Goal: Task Accomplishment & Management: Complete application form

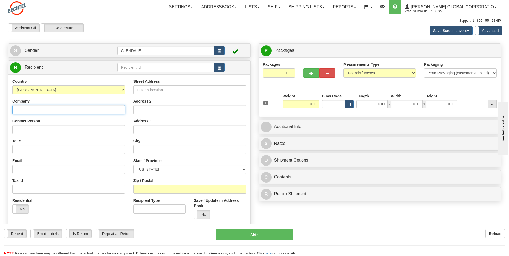
click at [60, 109] on input "Company" at bounding box center [68, 109] width 113 height 9
click at [82, 109] on input "Company" at bounding box center [68, 109] width 113 height 9
click at [52, 112] on input "Company" at bounding box center [68, 109] width 113 height 9
click at [37, 108] on input "Company" at bounding box center [68, 109] width 113 height 9
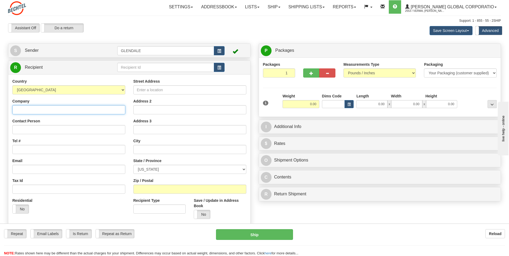
paste input "[US_STATE] Commission on Environmental Quality"
type input "[US_STATE] Commission on Environmental Quality"
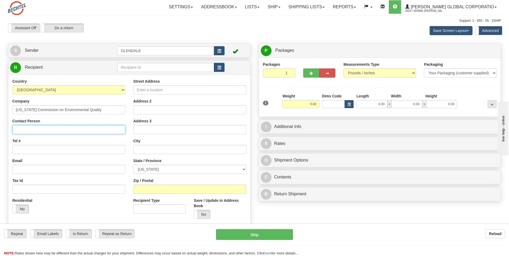
click at [30, 130] on input "Contact Person" at bounding box center [68, 129] width 113 height 9
paste input "[PHONE_NUMBER]"
type input "[PHONE_NUMBER]"
drag, startPoint x: 50, startPoint y: 129, endPoint x: 9, endPoint y: 128, distance: 41.6
click at [8, 129] on div "Country [GEOGRAPHIC_DATA] [GEOGRAPHIC_DATA] [GEOGRAPHIC_DATA] [GEOGRAPHIC_DATA]…" at bounding box center [68, 148] width 121 height 139
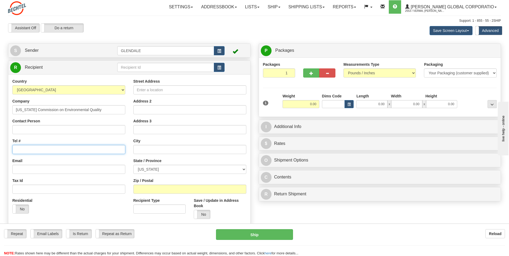
click at [47, 151] on input "Tel #" at bounding box center [68, 149] width 113 height 9
paste input "[PHONE_NUMBER]"
type input "[PHONE_NUMBER]"
click at [47, 130] on input "Contact Person" at bounding box center [68, 129] width 113 height 9
paste input "[PERSON_NAME]"
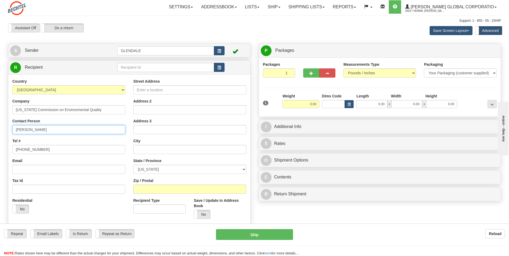
type input "[PERSON_NAME]"
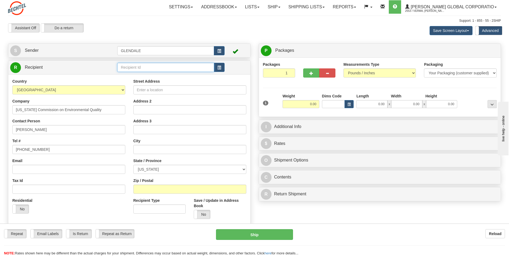
click at [155, 64] on input "text" at bounding box center [165, 67] width 97 height 9
paste input "147535"
type input "147535"
click at [105, 74] on div "Country [GEOGRAPHIC_DATA] [GEOGRAPHIC_DATA] [GEOGRAPHIC_DATA] [GEOGRAPHIC_DATA]…" at bounding box center [129, 150] width 242 height 153
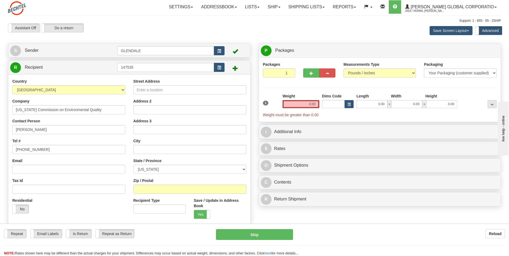
scroll to position [27, 0]
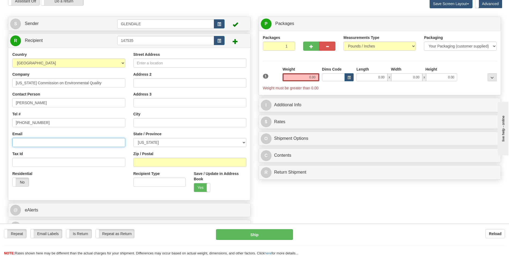
click at [54, 142] on input "Email" at bounding box center [68, 142] width 113 height 9
paste input "[EMAIL_ADDRESS][PERSON_NAME][DOMAIN_NAME]"
type input "[EMAIL_ADDRESS][PERSON_NAME][DOMAIN_NAME]"
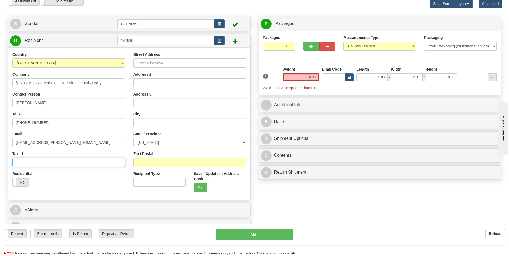
click at [67, 162] on input "Tax Id" at bounding box center [68, 162] width 113 height 9
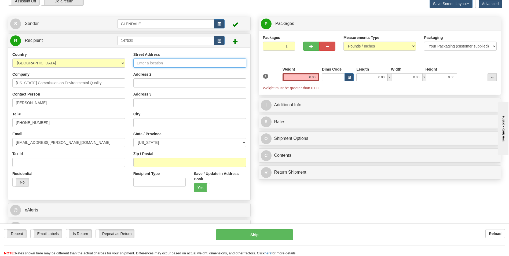
click at [159, 64] on input "Street Address" at bounding box center [189, 62] width 113 height 9
paste input "P.O. Box 13087, MC-160"
drag, startPoint x: 180, startPoint y: 61, endPoint x: 136, endPoint y: 60, distance: 43.5
click at [136, 60] on input "P.O. Box 13087, MC-160" at bounding box center [189, 62] width 113 height 9
paste input "Bldg #4, 6W431"
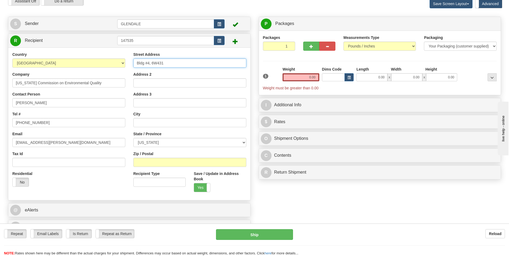
type input "Bldg #4, 6W431"
click at [156, 82] on input "Address 2" at bounding box center [189, 82] width 113 height 9
paste input "[STREET_ADDRESS]"
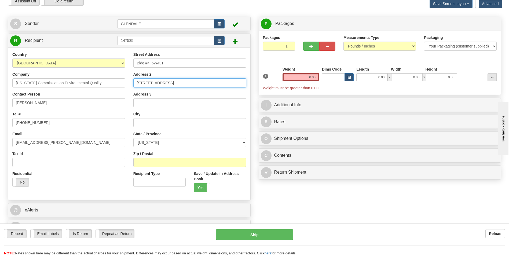
type input "[STREET_ADDRESS]"
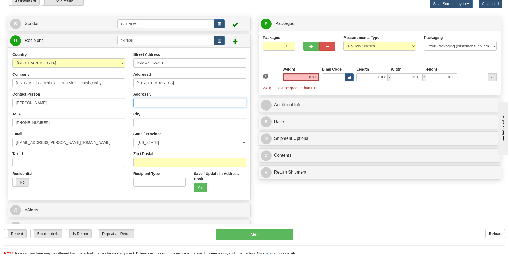
click at [142, 101] on input "Address 3" at bounding box center [189, 102] width 113 height 9
paste input "[GEOGRAPHIC_DATA]"
type input "[GEOGRAPHIC_DATA]"
click at [149, 121] on input "text" at bounding box center [189, 122] width 113 height 9
click at [154, 141] on select "[US_STATE] [US_STATE] [US_STATE] [US_STATE] Armed Forces America Armed Forces E…" at bounding box center [189, 142] width 113 height 9
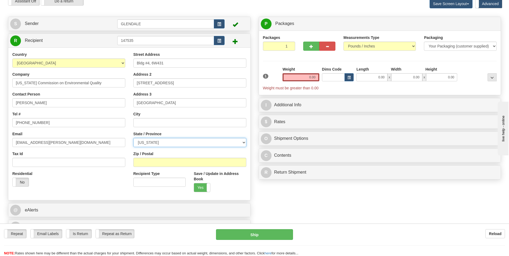
select select "[GEOGRAPHIC_DATA]"
click at [133, 138] on select "[US_STATE] [US_STATE] [US_STATE] [US_STATE] Armed Forces America Armed Forces E…" at bounding box center [189, 142] width 113 height 9
click at [149, 119] on input "text" at bounding box center [189, 122] width 113 height 9
type input "[GEOGRAPHIC_DATA]"
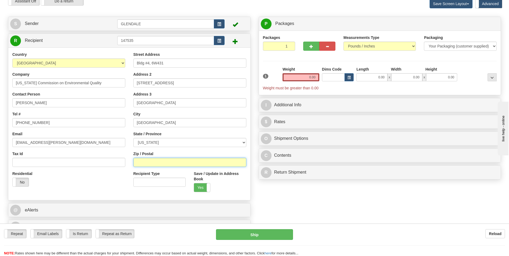
click at [163, 164] on input "Zip / Postal" at bounding box center [189, 162] width 113 height 9
type input "77042"
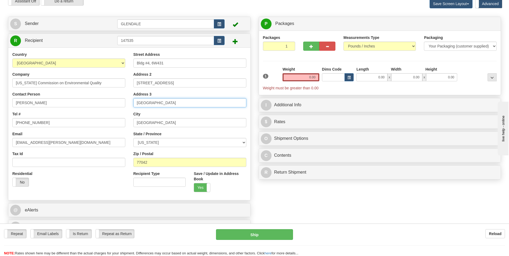
drag, startPoint x: 173, startPoint y: 102, endPoint x: 134, endPoint y: 104, distance: 38.9
click at [134, 104] on input "[GEOGRAPHIC_DATA]" at bounding box center [189, 102] width 113 height 9
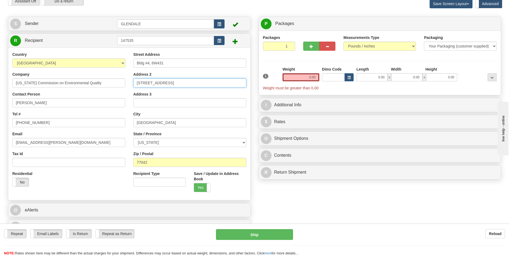
click at [172, 84] on input "[STREET_ADDRESS]" at bounding box center [189, 82] width 113 height 9
type input "[STREET_ADDRESS]"
click at [173, 73] on div "Address 2 [STREET_ADDRESS]" at bounding box center [189, 80] width 113 height 16
drag, startPoint x: 174, startPoint y: 84, endPoint x: 130, endPoint y: 82, distance: 44.3
click at [130, 82] on div "Street Address Bldg #4, 6W431 Address 2 [STREET_ADDRESS] Address 3 City [GEOGRA…" at bounding box center [189, 124] width 121 height 144
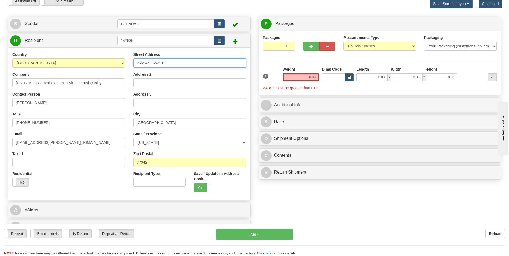
click at [169, 64] on input "Bldg #4, 6W431" at bounding box center [189, 62] width 113 height 9
paste input "[STREET_ADDRESS]"
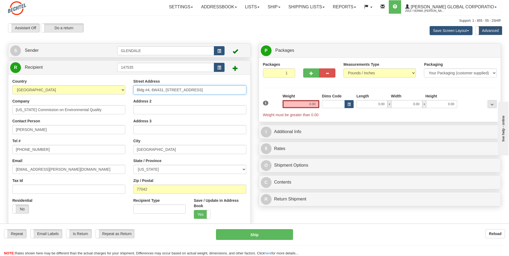
type input "Bldg #4, 6W431, [STREET_ADDRESS]"
click at [412, 72] on select "Pounds / Inches Kilograms / Centimeters" at bounding box center [379, 72] width 72 height 9
click at [411, 73] on select "Pounds / Inches Kilograms / Centimeters" at bounding box center [379, 72] width 72 height 9
click at [447, 72] on select "Your Packaging (customer supplied) Envelope (carrier supplied) Pack (carrier su…" at bounding box center [460, 72] width 72 height 9
select select "2"
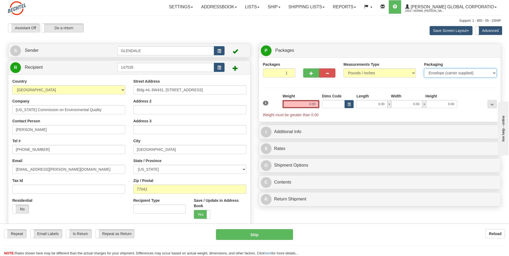
click at [424, 68] on select "Your Packaging (customer supplied) Envelope (carrier supplied) Pack (carrier su…" at bounding box center [460, 72] width 72 height 9
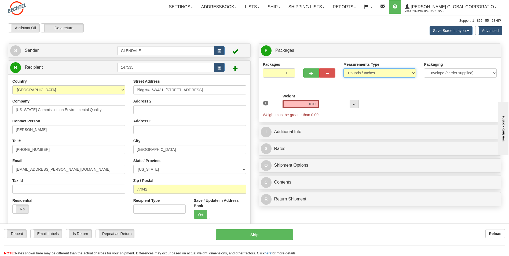
click at [395, 74] on select "Pounds / Inches Kilograms / Centimeters" at bounding box center [379, 72] width 72 height 9
click at [430, 82] on div "Packages 1 1" at bounding box center [380, 72] width 242 height 21
click at [438, 75] on select "Your Packaging (customer supplied) Envelope (carrier supplied) Pack (carrier su…" at bounding box center [460, 72] width 72 height 9
click at [448, 87] on div "Packages 1 1 Measurements Type" at bounding box center [380, 90] width 234 height 56
click at [444, 74] on select "Your Packaging (customer supplied) Envelope (carrier supplied) Pack (carrier su…" at bounding box center [460, 72] width 72 height 9
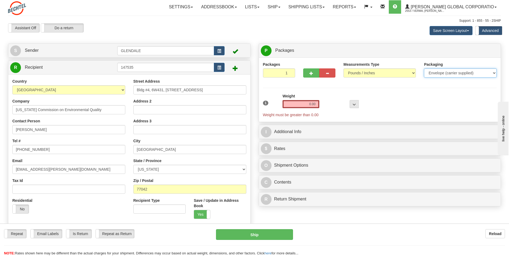
click at [424, 68] on select "Your Packaging (customer supplied) Envelope (carrier supplied) Pack (carrier su…" at bounding box center [460, 72] width 72 height 9
click at [370, 74] on select "Pounds / Inches Kilograms / Centimeters" at bounding box center [379, 72] width 72 height 9
select select "1"
click at [343, 68] on select "Pounds / Inches Kilograms / Centimeters" at bounding box center [379, 72] width 72 height 9
click at [312, 100] on div "Weight 0.00" at bounding box center [301, 100] width 37 height 15
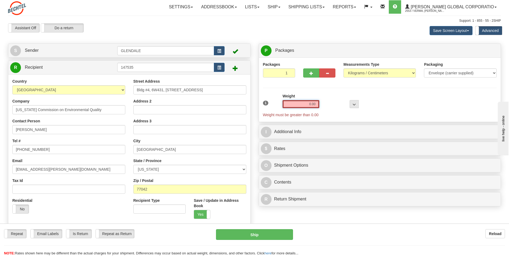
drag, startPoint x: 307, startPoint y: 104, endPoint x: 317, endPoint y: 103, distance: 10.2
click at [317, 103] on input "0.00" at bounding box center [301, 104] width 37 height 8
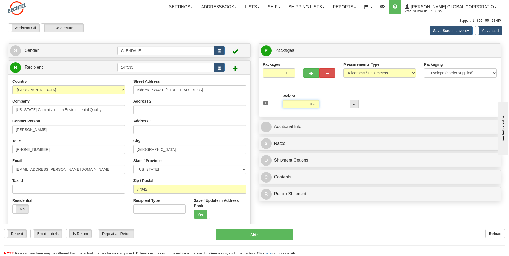
type input "0.25"
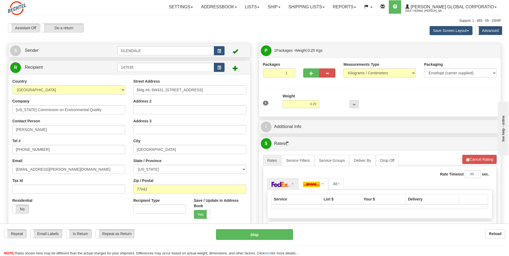
click at [307, 89] on div "Packages 1 1 Measurements Type" at bounding box center [380, 87] width 234 height 51
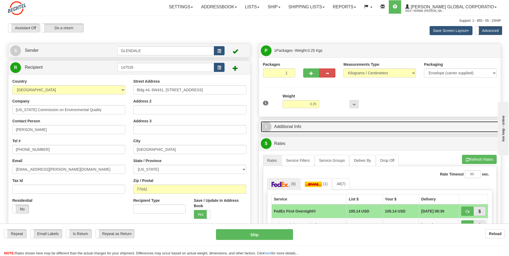
click at [292, 127] on link "I Additional Info" at bounding box center [380, 126] width 238 height 11
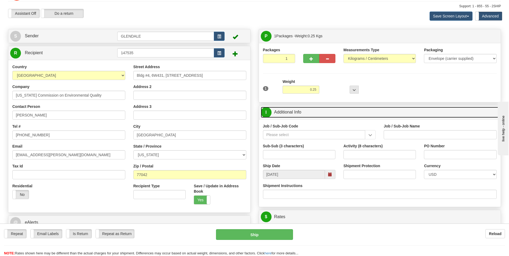
scroll to position [27, 0]
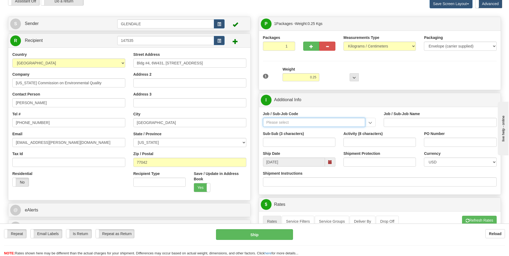
click at [289, 124] on input "Job / Sub-Job Code" at bounding box center [314, 122] width 103 height 9
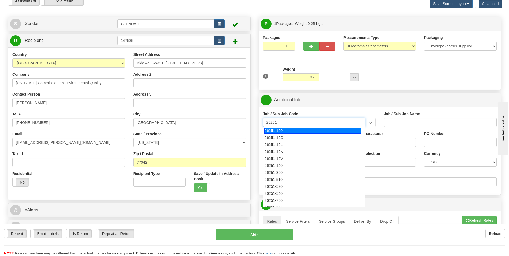
click at [287, 129] on div "26251-100" at bounding box center [312, 131] width 97 height 6
type input "26251-100"
type input "RIO GRANDE LNG TRAINS 1 & 2 - [GEOGRAPHIC_DATA] PROFESSIONA"
type input "26251-100"
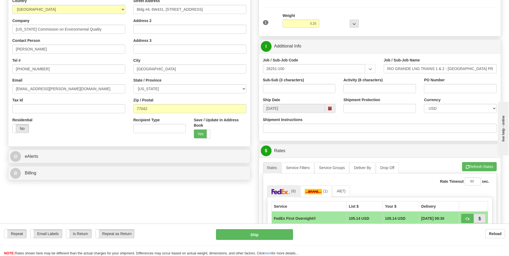
scroll to position [0, 0]
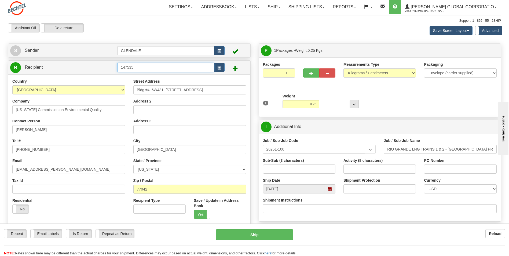
click at [155, 68] on input "147535" at bounding box center [165, 67] width 97 height 9
click at [220, 67] on span "button" at bounding box center [219, 67] width 4 height 3
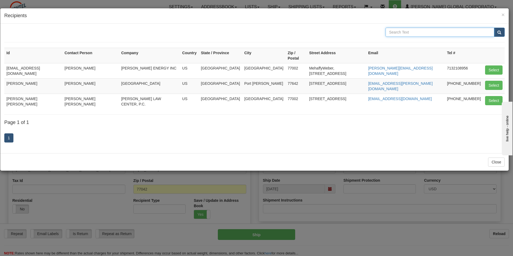
click at [400, 33] on input "text" at bounding box center [440, 32] width 109 height 9
paste input "[STREET_ADDRESS]"
type input "2"
paste input "147535"
type input "147535"
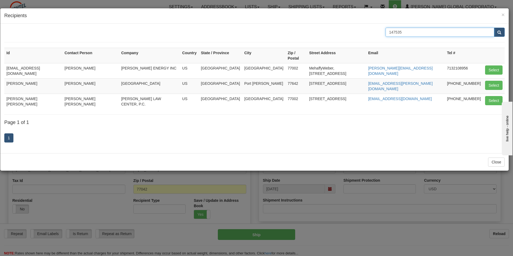
click at [494, 28] on button "submit" at bounding box center [499, 32] width 11 height 9
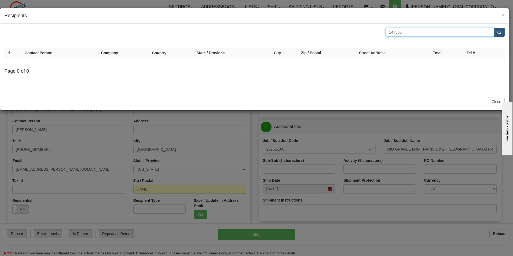
click at [494, 31] on input "147535" at bounding box center [440, 32] width 109 height 9
click at [502, 16] on span "×" at bounding box center [503, 15] width 3 height 6
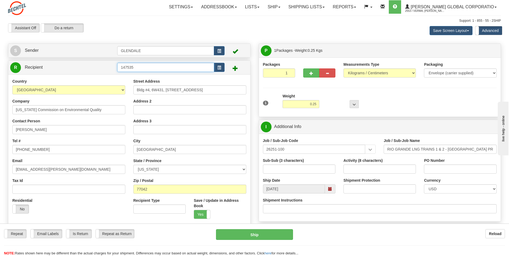
drag, startPoint x: 155, startPoint y: 67, endPoint x: 119, endPoint y: 67, distance: 36.2
click at [119, 67] on input "147535" at bounding box center [165, 67] width 97 height 9
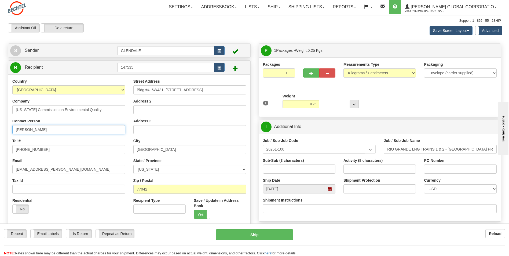
drag, startPoint x: 63, startPoint y: 131, endPoint x: 16, endPoint y: 133, distance: 47.0
click at [16, 133] on input "[PERSON_NAME]" at bounding box center [68, 129] width 113 height 9
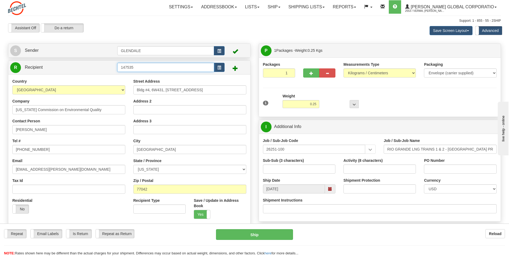
click at [145, 67] on input "147535" at bounding box center [165, 67] width 97 height 9
type input "1"
click button "Delete" at bounding box center [0, 0] width 0 height 0
click at [112, 76] on div "Country [GEOGRAPHIC_DATA] [GEOGRAPHIC_DATA] [GEOGRAPHIC_DATA] [GEOGRAPHIC_DATA]…" at bounding box center [129, 150] width 242 height 153
click at [378, 74] on select "Pounds / Inches Kilograms / Centimeters" at bounding box center [379, 72] width 72 height 9
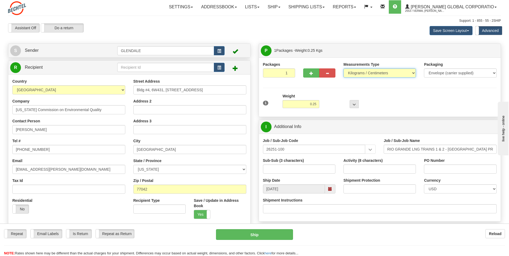
select select "0"
click at [343, 68] on select "Pounds / Inches Kilograms / Centimeters" at bounding box center [379, 72] width 72 height 9
click at [371, 75] on select "Pounds / Inches Kilograms / Centimeters" at bounding box center [379, 72] width 72 height 9
click at [343, 68] on select "Pounds / Inches Kilograms / Centimeters" at bounding box center [379, 72] width 72 height 9
click at [368, 75] on select "Pounds / Inches Kilograms / Centimeters" at bounding box center [379, 72] width 72 height 9
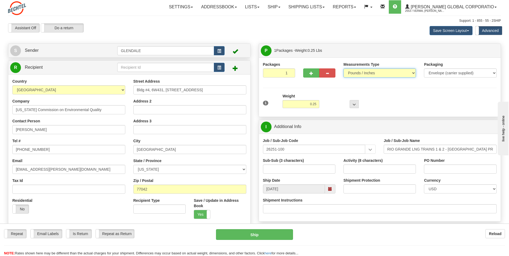
click at [343, 68] on select "Pounds / Inches Kilograms / Centimeters" at bounding box center [379, 72] width 72 height 9
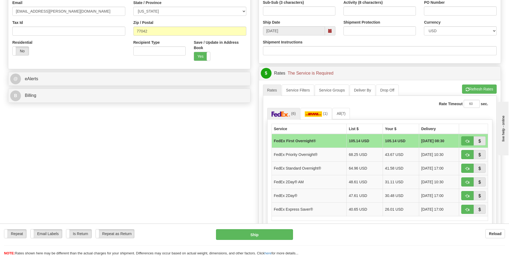
scroll to position [188, 0]
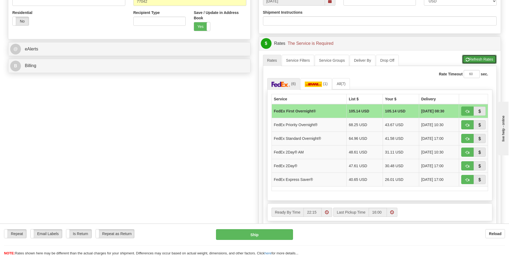
click at [466, 60] on span "button" at bounding box center [468, 59] width 4 height 3
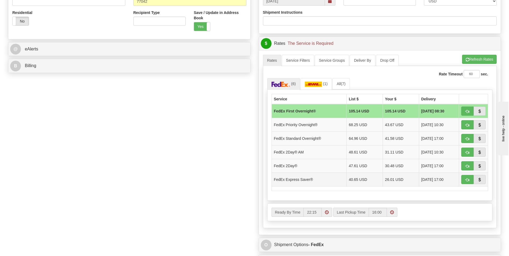
click at [387, 180] on td "26.01 USD" at bounding box center [401, 180] width 36 height 14
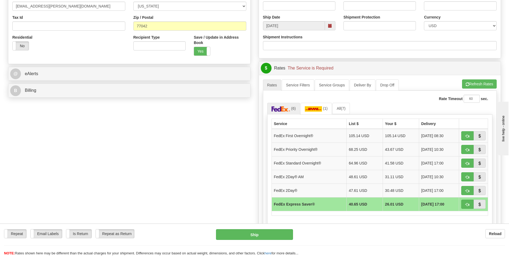
scroll to position [161, 0]
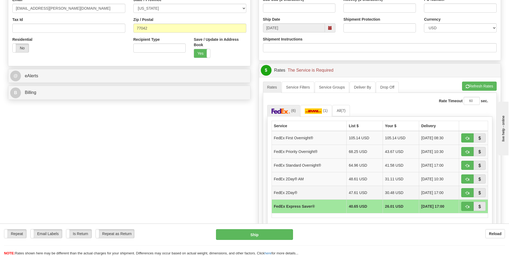
click at [426, 190] on span "[DATE] 17:00" at bounding box center [432, 192] width 22 height 5
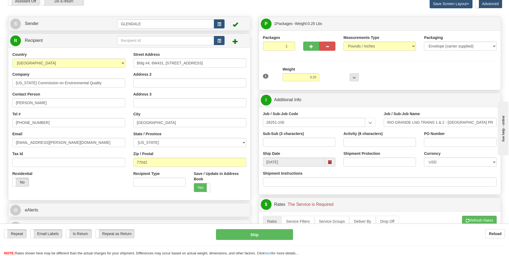
scroll to position [0, 0]
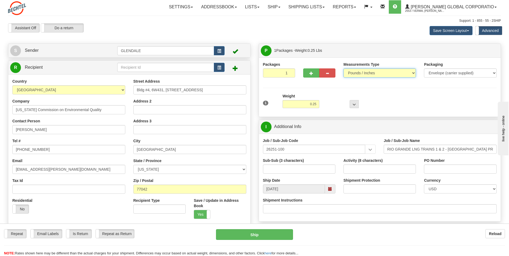
click at [390, 75] on select "Pounds / Inches Kilograms / Centimeters" at bounding box center [379, 72] width 72 height 9
click at [343, 68] on select "Pounds / Inches Kilograms / Centimeters" at bounding box center [379, 72] width 72 height 9
click at [437, 66] on label "Packaging" at bounding box center [433, 64] width 19 height 5
click at [436, 70] on select "Your Packaging (customer supplied) Envelope (carrier supplied) Pack (carrier su…" at bounding box center [460, 72] width 72 height 9
click at [411, 86] on div "Packages 1 1 Measurements Type" at bounding box center [380, 87] width 234 height 51
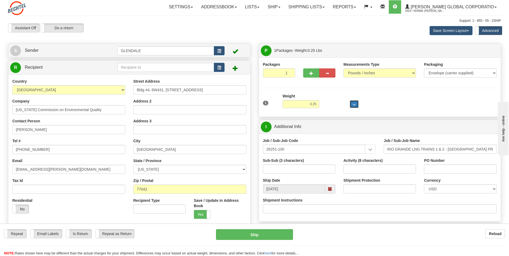
click at [352, 105] on button "..." at bounding box center [354, 104] width 9 height 8
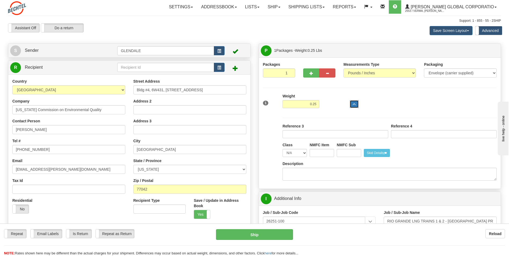
click at [353, 105] on span "..." at bounding box center [354, 104] width 3 height 3
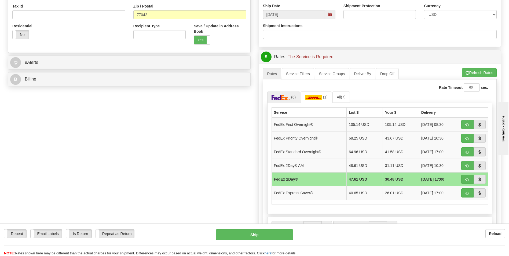
scroll to position [188, 0]
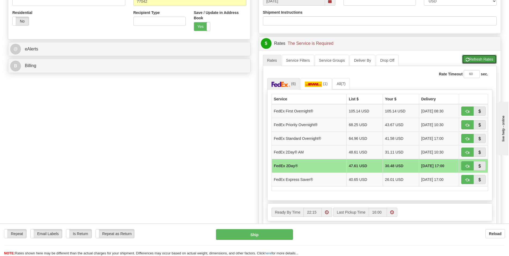
click at [466, 60] on span "button" at bounding box center [468, 59] width 4 height 3
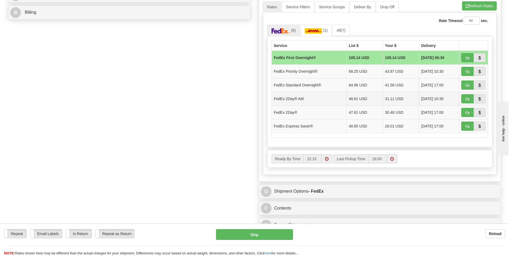
scroll to position [242, 0]
click at [299, 101] on td "FedEx 2Day® AM" at bounding box center [309, 99] width 75 height 14
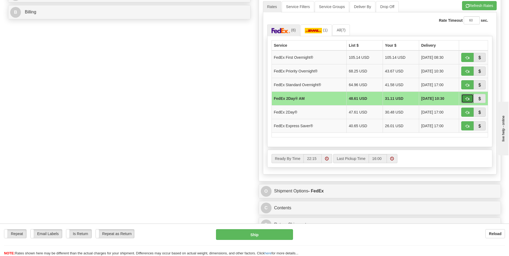
click at [466, 100] on span "button" at bounding box center [468, 98] width 4 height 3
type input "49"
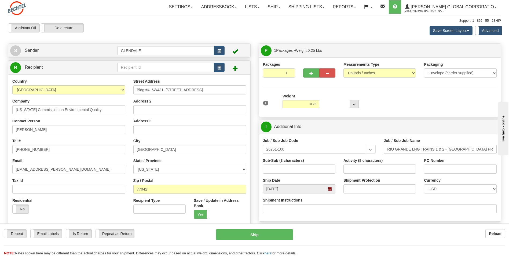
scroll to position [81, 0]
